Goal: Task Accomplishment & Management: Manage account settings

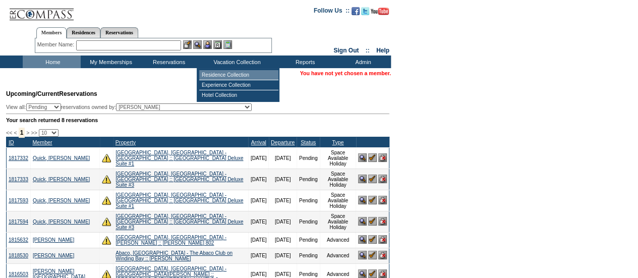
click at [214, 73] on td "Residence Collection" at bounding box center [238, 75] width 79 height 10
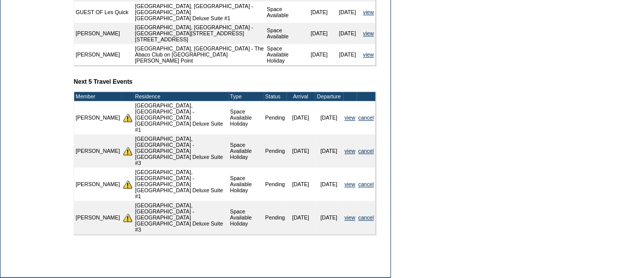
scroll to position [460, 0]
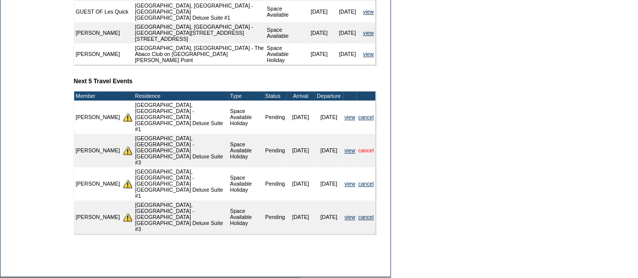
click at [369, 153] on link "cancel" at bounding box center [366, 150] width 16 height 6
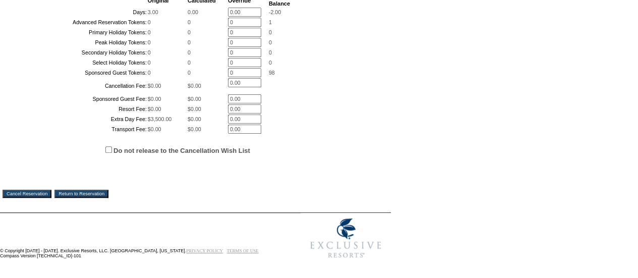
scroll to position [299, 0]
click at [31, 198] on input "Cancel Reservation" at bounding box center [27, 194] width 49 height 8
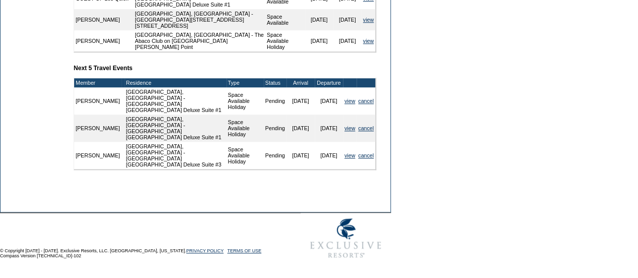
scroll to position [479, 0]
click at [366, 158] on link "cancel" at bounding box center [366, 155] width 16 height 6
